Goal: Information Seeking & Learning: Find contact information

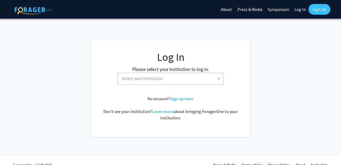
select select
click at [196, 79] on span "Select your institution" at bounding box center [171, 78] width 104 height 11
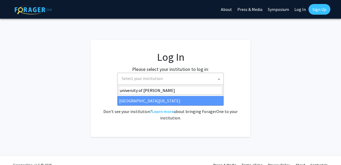
type input "university of [PERSON_NAME]"
select select "13"
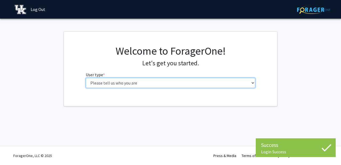
click at [213, 81] on select "Please tell us who you are Undergraduate Student Master's Student Doctoral Cand…" at bounding box center [171, 83] width 170 height 10
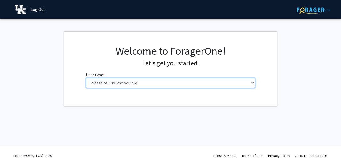
select select "2: masters"
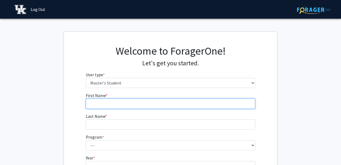
click at [170, 100] on input "First Name * required" at bounding box center [171, 103] width 170 height 10
type input "[PERSON_NAME]"
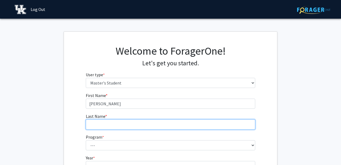
click at [137, 122] on input "Last Name * required" at bounding box center [171, 124] width 170 height 10
type input "[PERSON_NAME]"
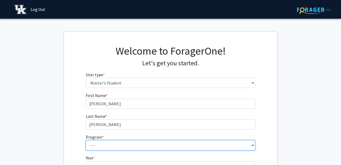
click at [119, 142] on select "--- Accounting Accounting - MS Aerospace Engineering Aerospace Engineering Agri…" at bounding box center [171, 145] width 170 height 10
select select "184: 243"
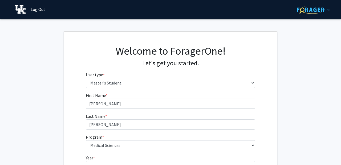
click at [295, 98] on fg-get-started "Welcome to ForagerOne! Let's get you started. User type * required Please tell …" at bounding box center [170, 125] width 341 height 189
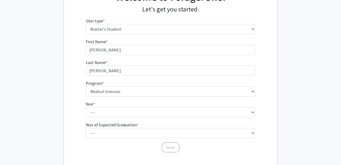
scroll to position [56, 0]
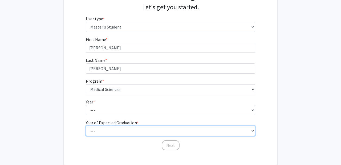
click at [199, 130] on select "--- 2025 2026 2027 2028 2029 2030 2031 2032 2033 2034" at bounding box center [171, 131] width 170 height 10
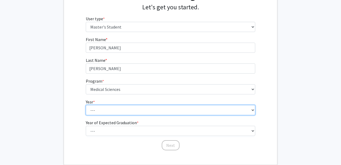
click at [218, 109] on select "--- First Year Second Year" at bounding box center [171, 110] width 170 height 10
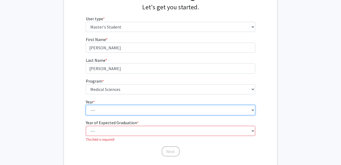
select select "1: first_year"
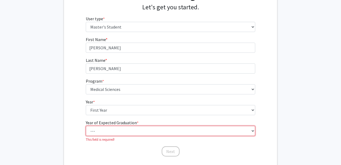
click at [203, 127] on select "--- 2025 2026 2027 2028 2029 2030 2031 2032 2033 2034" at bounding box center [171, 131] width 170 height 10
select select "2: 2026"
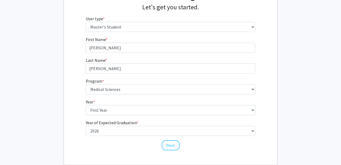
click at [319, 113] on fg-get-started "Welcome to ForagerOne! Let's get you started. User type * required Please tell …" at bounding box center [170, 70] width 341 height 189
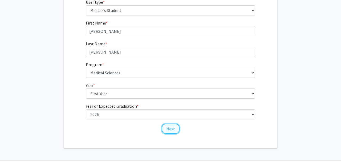
click at [170, 130] on button "Next" at bounding box center [171, 128] width 18 height 10
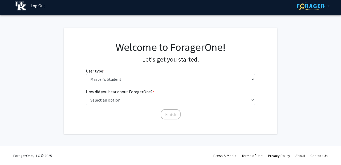
scroll to position [4, 0]
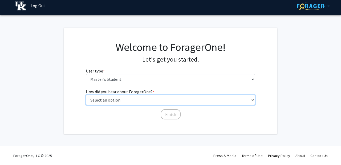
click at [192, 98] on select "Select an option Peer/student recommendation Faculty/staff recommendation Unive…" at bounding box center [171, 100] width 170 height 10
select select "2: faculty_recommendation"
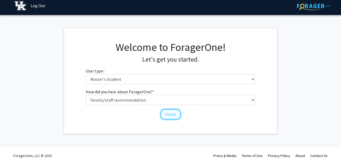
click at [168, 117] on button "Finish" at bounding box center [170, 114] width 20 height 10
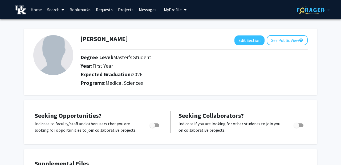
click at [125, 7] on link "Projects" at bounding box center [125, 9] width 21 height 19
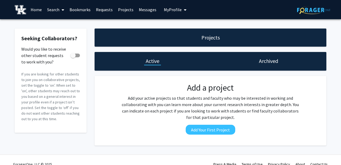
click at [105, 10] on link "Requests" at bounding box center [104, 9] width 22 height 19
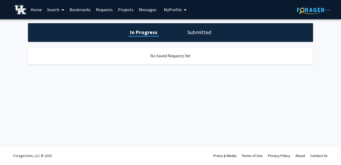
click at [79, 13] on link "Bookmarks" at bounding box center [80, 9] width 26 height 19
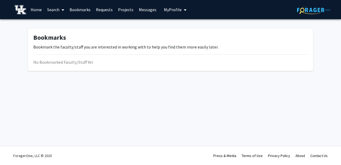
click at [57, 11] on link "Search" at bounding box center [55, 9] width 22 height 19
click at [64, 25] on span "Faculty/Staff" at bounding box center [63, 24] width 39 height 11
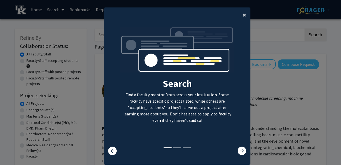
click at [242, 15] on span "×" at bounding box center [243, 15] width 3 height 8
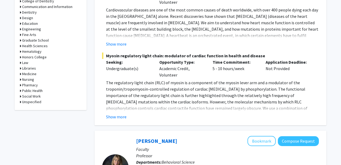
scroll to position [269, 0]
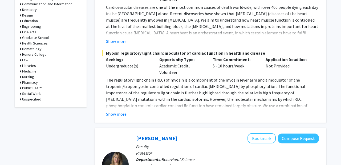
click at [119, 111] on button "Show more" at bounding box center [116, 114] width 20 height 6
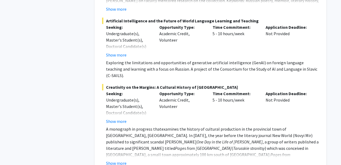
scroll to position [2779, 0]
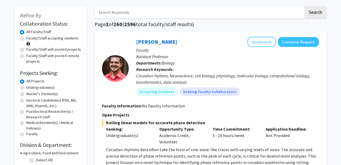
scroll to position [23, 0]
click at [43, 93] on label "Master's Student(s)" at bounding box center [41, 94] width 31 height 6
click at [30, 93] on input "Master's Student(s)" at bounding box center [27, 92] width 3 height 3
radio input "true"
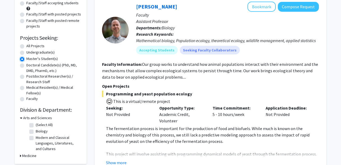
scroll to position [93, 0]
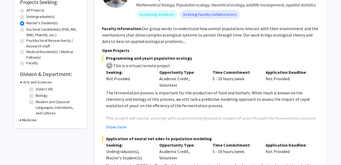
click at [20, 119] on icon at bounding box center [20, 120] width 1 height 6
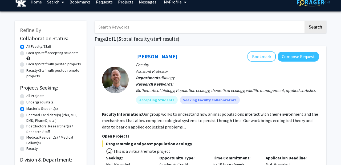
scroll to position [0, 0]
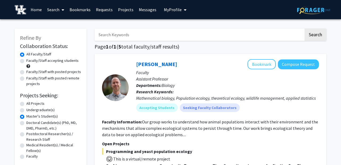
click at [185, 8] on button "My Profile" at bounding box center [175, 9] width 26 height 19
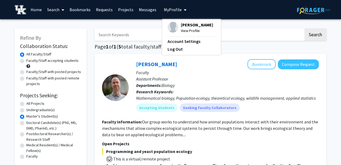
click at [181, 9] on span "My profile dropdown to access profile and logout" at bounding box center [183, 10] width 5 height 19
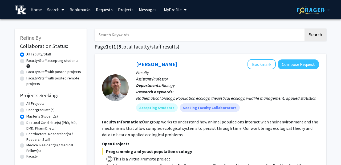
click at [40, 11] on link "Home" at bounding box center [36, 9] width 16 height 19
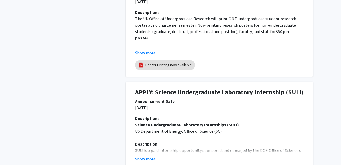
scroll to position [193, 0]
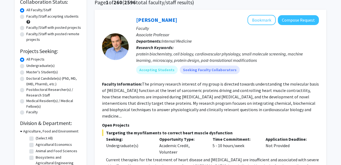
scroll to position [44, 0]
click at [44, 72] on label "Master's Student(s)" at bounding box center [41, 72] width 31 height 6
click at [30, 72] on input "Master's Student(s)" at bounding box center [27, 70] width 3 height 3
radio input "true"
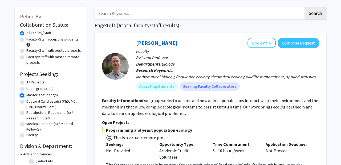
scroll to position [21, 0]
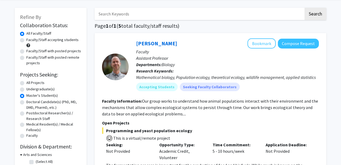
click at [55, 39] on label "Faculty/Staff accepting students" at bounding box center [52, 40] width 52 height 6
click at [30, 39] on input "Faculty/Staff accepting students" at bounding box center [27, 38] width 3 height 3
radio input "true"
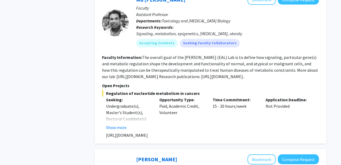
scroll to position [302, 0]
click at [119, 126] on button "Show more" at bounding box center [116, 127] width 20 height 6
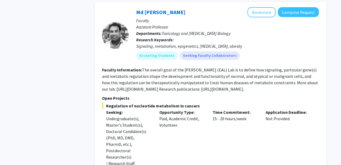
scroll to position [264, 0]
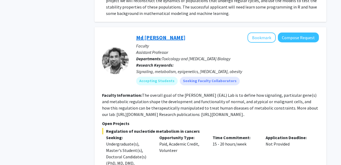
click at [149, 37] on link "Md Eunus Ali" at bounding box center [160, 37] width 49 height 7
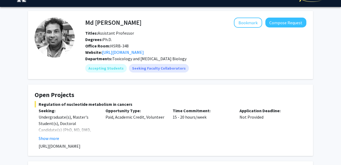
scroll to position [13, 0]
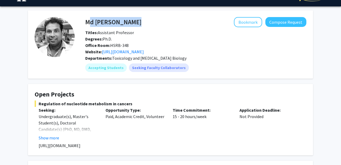
drag, startPoint x: 122, startPoint y: 21, endPoint x: 86, endPoint y: 19, distance: 36.0
click at [86, 19] on div "Md Eunus Ali Bookmark Compose Request" at bounding box center [195, 22] width 229 height 10
copy h4 "Md Eunus Ali"
click at [141, 20] on div "Bookmark Compose Request" at bounding box center [223, 22] width 165 height 10
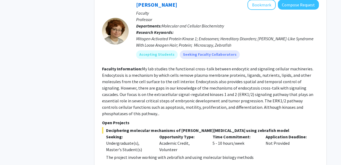
scroll to position [454, 0]
